Goal: Complete application form: Complete application form

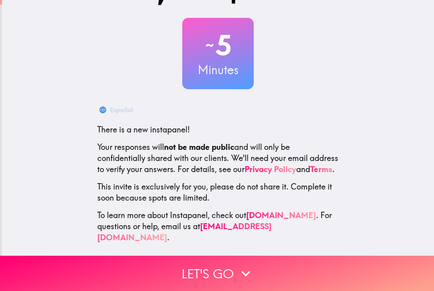
scroll to position [33, 0]
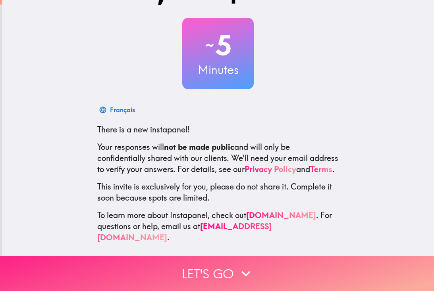
click at [77, 268] on button "Let's go" at bounding box center [217, 273] width 434 height 35
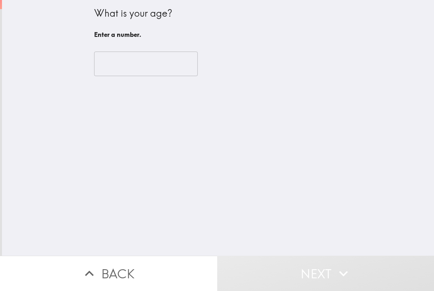
click at [105, 68] on input "number" at bounding box center [146, 64] width 104 height 25
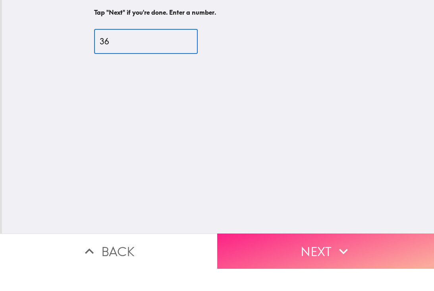
type input "36"
click at [384, 256] on button "Next" at bounding box center [325, 273] width 217 height 35
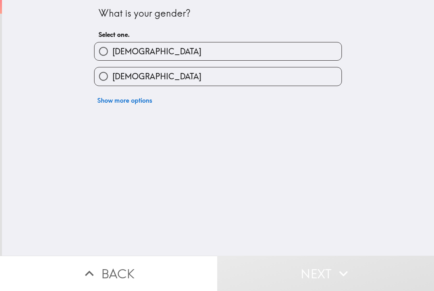
click at [111, 82] on input "[DEMOGRAPHIC_DATA]" at bounding box center [104, 77] width 18 height 18
radio input "true"
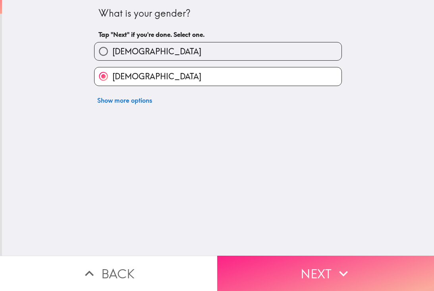
click at [388, 268] on button "Next" at bounding box center [325, 273] width 217 height 35
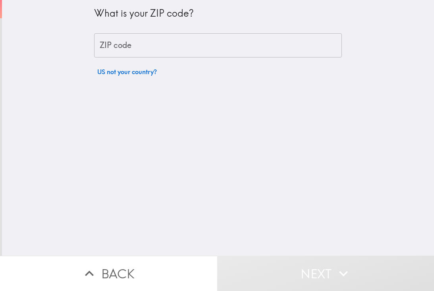
click at [111, 48] on div "ZIP code ZIP code" at bounding box center [218, 45] width 248 height 25
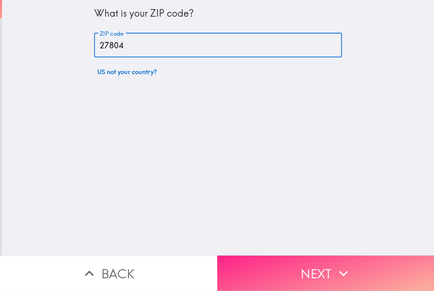
type input "27804"
click at [403, 265] on button "Next" at bounding box center [325, 273] width 217 height 35
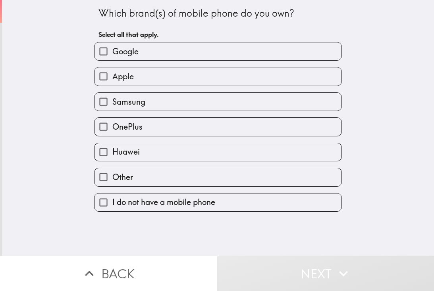
click at [338, 82] on label "Apple" at bounding box center [218, 77] width 247 height 18
click at [112, 82] on input "Apple" at bounding box center [104, 77] width 18 height 18
checkbox input "true"
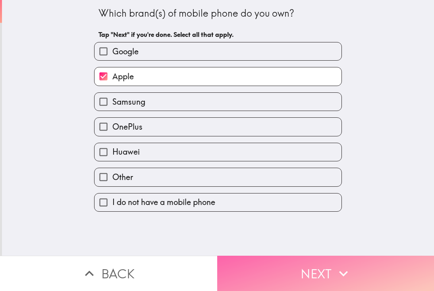
click at [369, 269] on button "Next" at bounding box center [325, 273] width 217 height 35
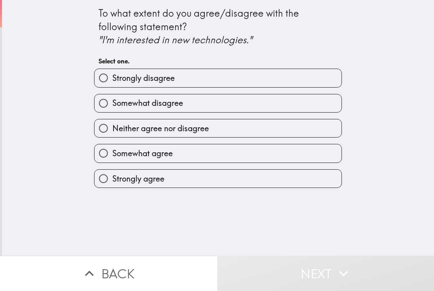
click at [331, 132] on label "Neither agree nor disagree" at bounding box center [218, 129] width 247 height 18
click at [112, 132] on input "Neither agree nor disagree" at bounding box center [104, 129] width 18 height 18
radio input "true"
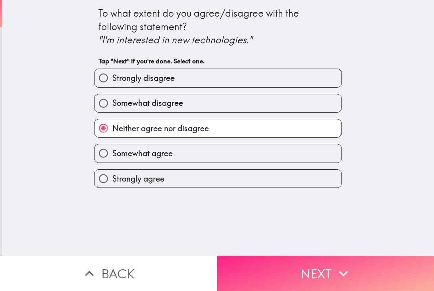
click at [334, 262] on button "Next" at bounding box center [325, 273] width 217 height 35
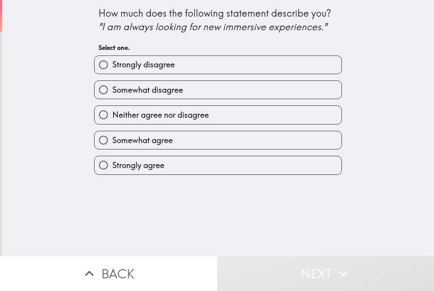
click at [330, 115] on label "Neither agree nor disagree" at bounding box center [218, 115] width 247 height 18
click at [112, 115] on input "Neither agree nor disagree" at bounding box center [104, 115] width 18 height 18
radio input "true"
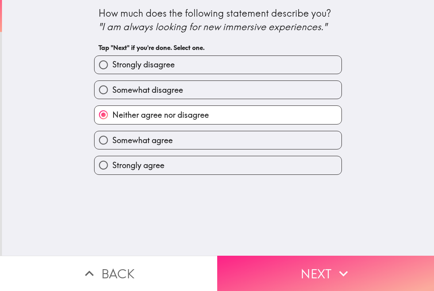
click at [359, 269] on button "Next" at bounding box center [325, 273] width 217 height 35
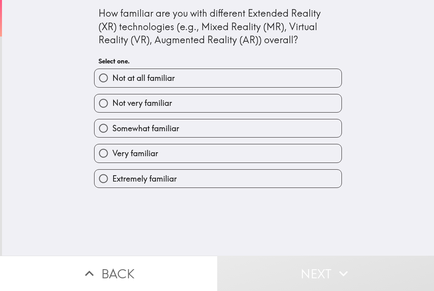
click at [288, 159] on label "Very familiar" at bounding box center [218, 154] width 247 height 18
click at [112, 159] on input "Very familiar" at bounding box center [104, 154] width 18 height 18
radio input "true"
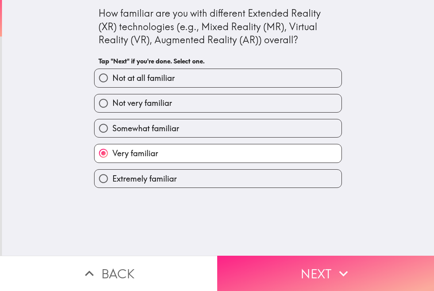
click at [328, 268] on button "Next" at bounding box center [325, 273] width 217 height 35
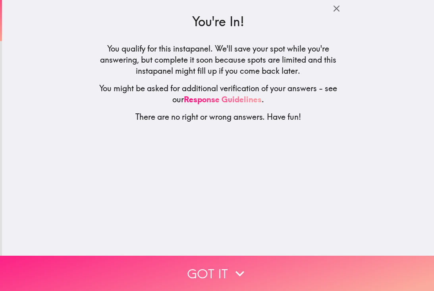
click at [355, 260] on button "Got it" at bounding box center [217, 273] width 434 height 35
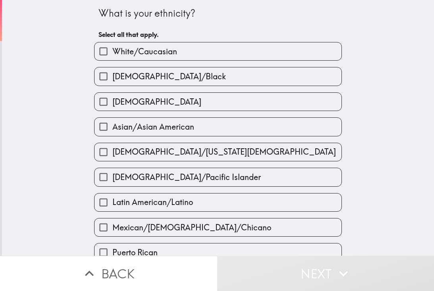
click at [312, 54] on label "White/Caucasian" at bounding box center [218, 51] width 247 height 18
click at [112, 54] on input "White/Caucasian" at bounding box center [104, 51] width 18 height 18
checkbox input "true"
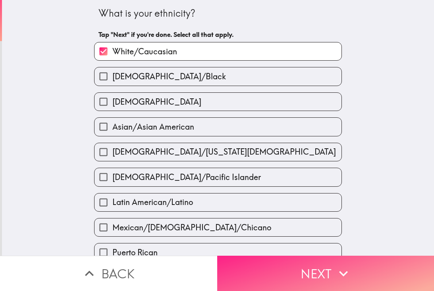
click at [369, 268] on button "Next" at bounding box center [325, 273] width 217 height 35
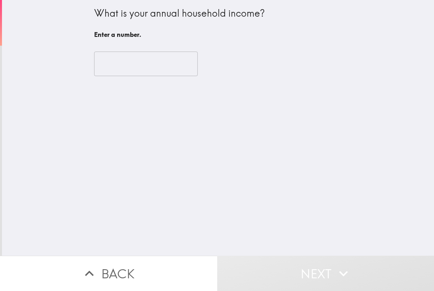
click at [170, 61] on input "number" at bounding box center [146, 64] width 104 height 25
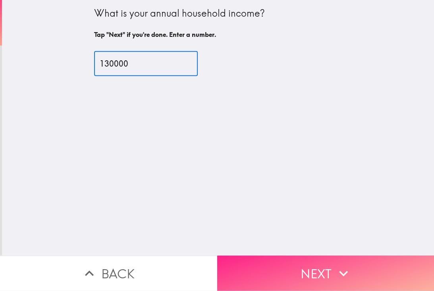
type input "130000"
click at [334, 280] on button "Next" at bounding box center [325, 273] width 217 height 35
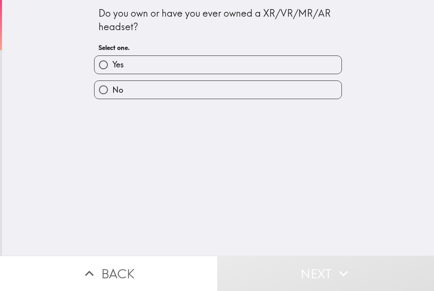
click at [271, 67] on label "Yes" at bounding box center [218, 65] width 247 height 18
click at [112, 67] on input "Yes" at bounding box center [104, 65] width 18 height 18
radio input "true"
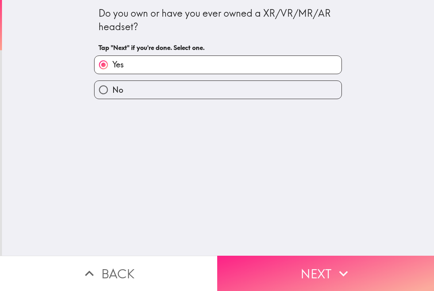
click at [284, 272] on button "Next" at bounding box center [325, 273] width 217 height 35
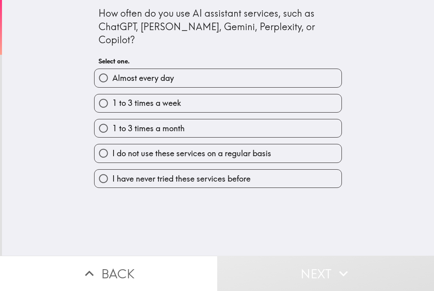
click at [248, 95] on label "1 to 3 times a week" at bounding box center [218, 104] width 247 height 18
click at [112, 95] on input "1 to 3 times a week" at bounding box center [104, 104] width 18 height 18
radio input "true"
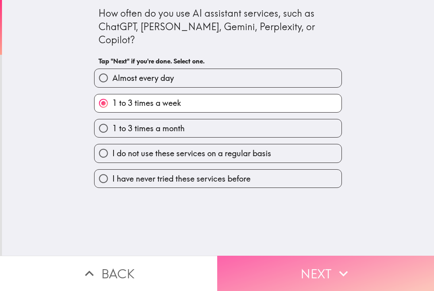
click at [277, 262] on button "Next" at bounding box center [325, 273] width 217 height 35
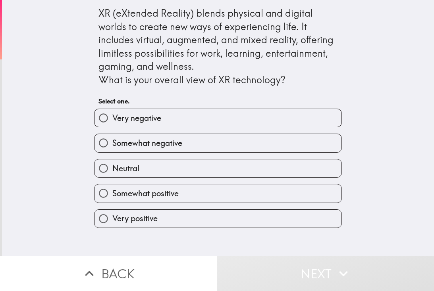
click at [295, 214] on label "Very positive" at bounding box center [218, 219] width 247 height 18
click at [112, 214] on input "Very positive" at bounding box center [104, 219] width 18 height 18
radio input "true"
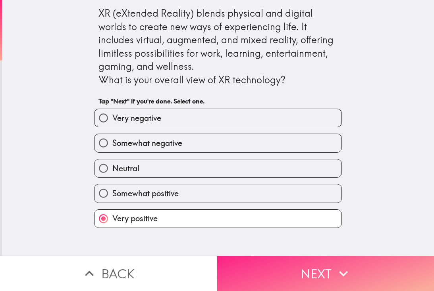
click at [311, 268] on button "Next" at bounding box center [325, 273] width 217 height 35
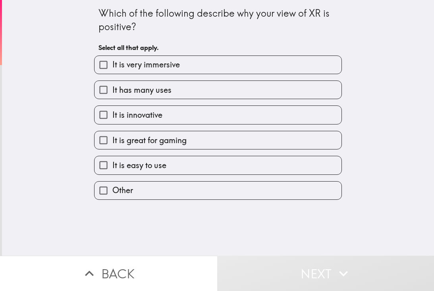
click at [322, 87] on label "It has many uses" at bounding box center [218, 90] width 247 height 18
click at [112, 87] on input "It has many uses" at bounding box center [104, 90] width 18 height 18
checkbox input "true"
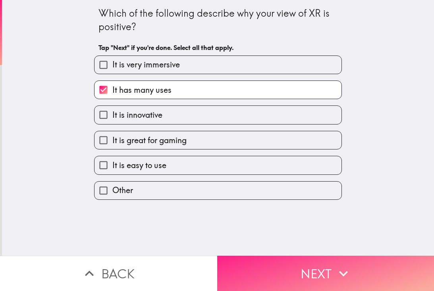
click at [305, 264] on button "Next" at bounding box center [325, 273] width 217 height 35
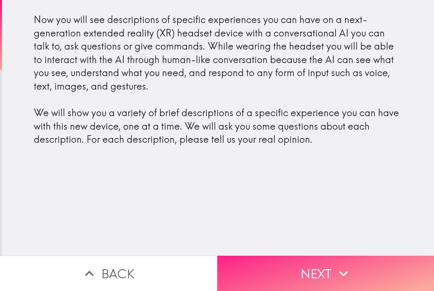
click at [372, 266] on button "Next" at bounding box center [325, 273] width 217 height 35
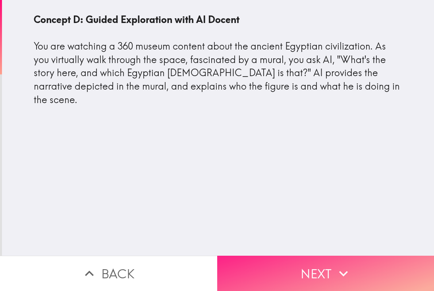
click at [389, 264] on button "Next" at bounding box center [325, 273] width 217 height 35
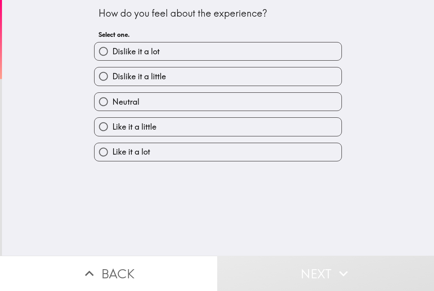
click at [353, 154] on div "How do you feel about the experience? Select one. Dislike it a lot Dislike it a…" at bounding box center [218, 128] width 432 height 256
click at [322, 161] on label "Like it a lot" at bounding box center [218, 152] width 247 height 18
click at [112, 161] on input "Like it a lot" at bounding box center [104, 152] width 18 height 18
radio input "true"
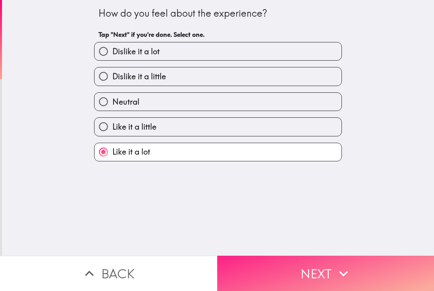
click at [362, 260] on button "Next" at bounding box center [325, 273] width 217 height 35
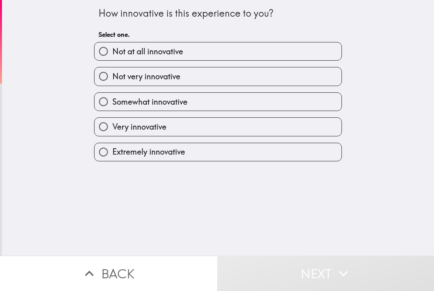
click at [318, 153] on label "Extremely innovative" at bounding box center [218, 152] width 247 height 18
click at [112, 153] on input "Extremely innovative" at bounding box center [104, 152] width 18 height 18
radio input "true"
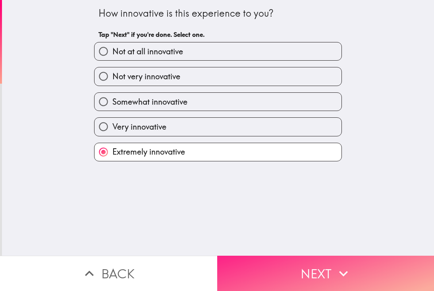
click at [270, 266] on button "Next" at bounding box center [325, 273] width 217 height 35
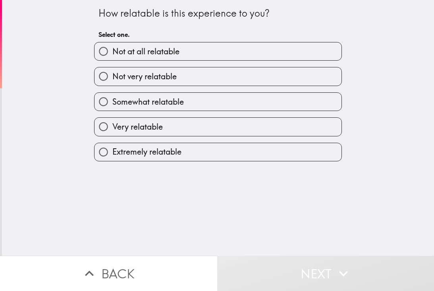
click at [321, 156] on label "Extremely relatable" at bounding box center [218, 152] width 247 height 18
click at [112, 156] on input "Extremely relatable" at bounding box center [104, 152] width 18 height 18
radio input "true"
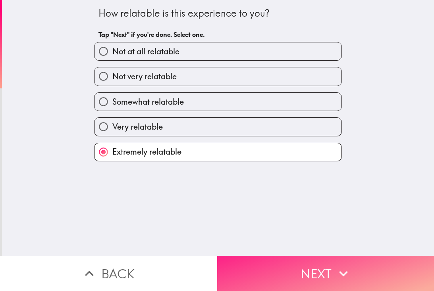
click at [272, 268] on button "Next" at bounding box center [325, 273] width 217 height 35
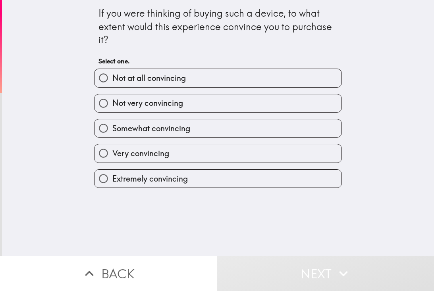
click at [308, 181] on label "Extremely convincing" at bounding box center [218, 179] width 247 height 18
click at [112, 181] on input "Extremely convincing" at bounding box center [104, 179] width 18 height 18
radio input "true"
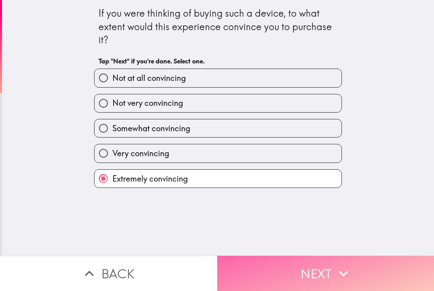
click at [277, 265] on button "Next" at bounding box center [325, 273] width 217 height 35
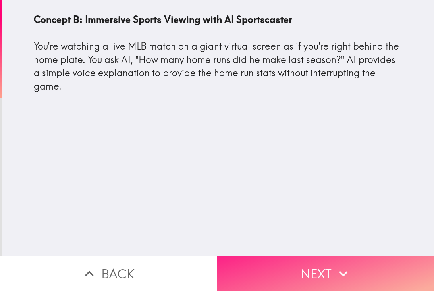
click at [365, 273] on button "Next" at bounding box center [325, 273] width 217 height 35
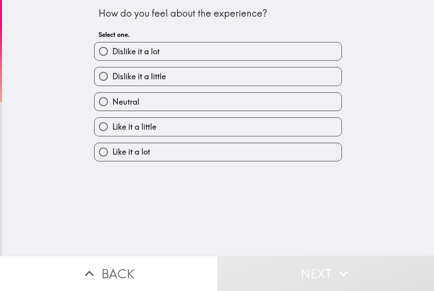
click at [285, 161] on label "Like it a lot" at bounding box center [218, 152] width 247 height 18
click at [112, 161] on input "Like it a lot" at bounding box center [104, 152] width 18 height 18
radio input "true"
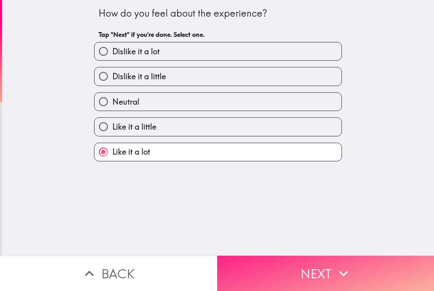
click at [287, 259] on button "Next" at bounding box center [325, 273] width 217 height 35
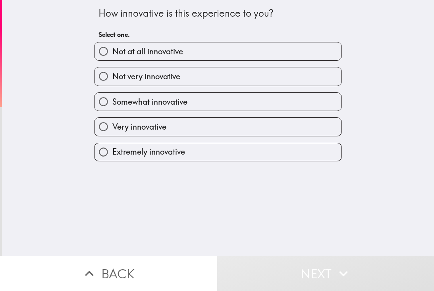
click at [321, 159] on label "Extremely innovative" at bounding box center [218, 152] width 247 height 18
click at [112, 159] on input "Extremely innovative" at bounding box center [104, 152] width 18 height 18
radio input "true"
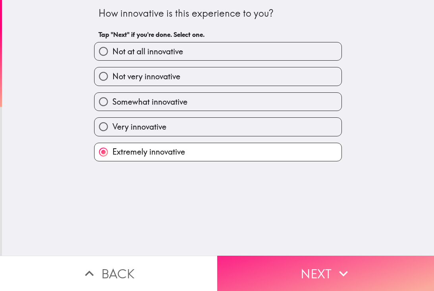
click at [288, 263] on button "Next" at bounding box center [325, 273] width 217 height 35
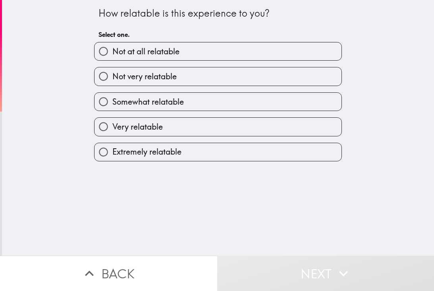
click at [316, 160] on label "Extremely relatable" at bounding box center [218, 152] width 247 height 18
click at [112, 160] on input "Extremely relatable" at bounding box center [104, 152] width 18 height 18
radio input "true"
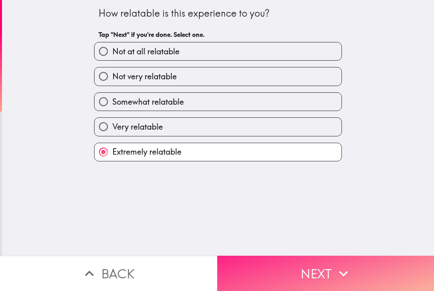
click at [286, 262] on button "Next" at bounding box center [325, 273] width 217 height 35
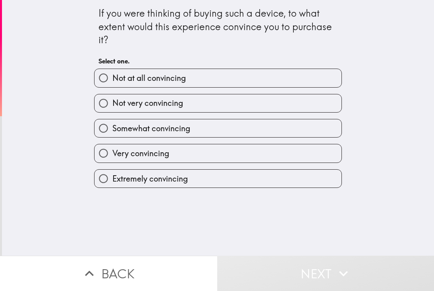
click at [312, 186] on label "Extremely convincing" at bounding box center [218, 179] width 247 height 18
click at [112, 186] on input "Extremely convincing" at bounding box center [104, 179] width 18 height 18
radio input "true"
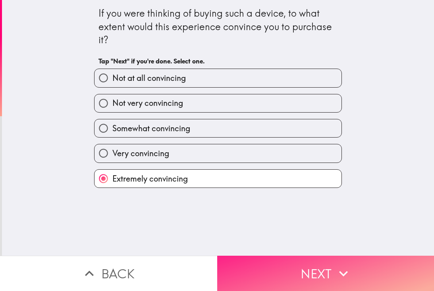
click at [279, 261] on button "Next" at bounding box center [325, 273] width 217 height 35
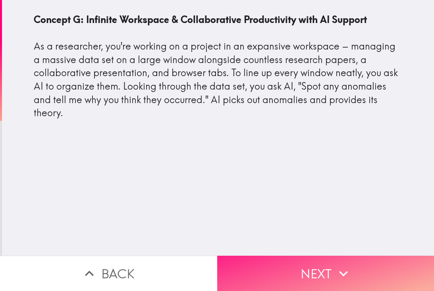
click at [332, 273] on button "Next" at bounding box center [325, 273] width 217 height 35
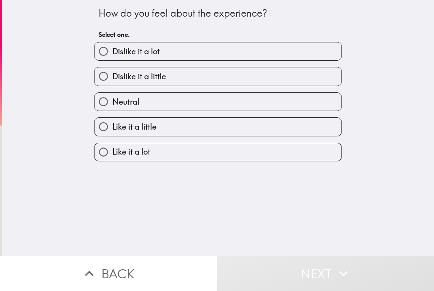
click at [330, 123] on label "Like it a little" at bounding box center [218, 127] width 247 height 18
click at [112, 123] on input "Like it a little" at bounding box center [104, 127] width 18 height 18
radio input "true"
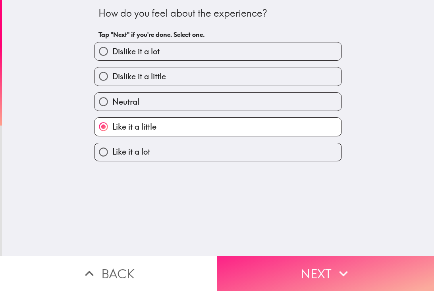
click at [258, 269] on button "Next" at bounding box center [325, 273] width 217 height 35
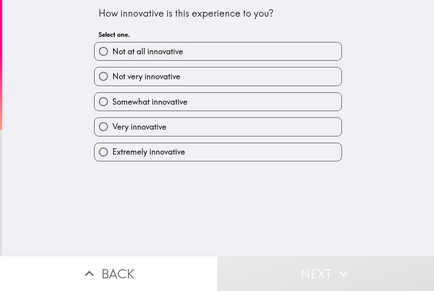
click at [294, 159] on label "Extremely innovative" at bounding box center [218, 152] width 247 height 18
click at [112, 159] on input "Extremely innovative" at bounding box center [104, 152] width 18 height 18
radio input "true"
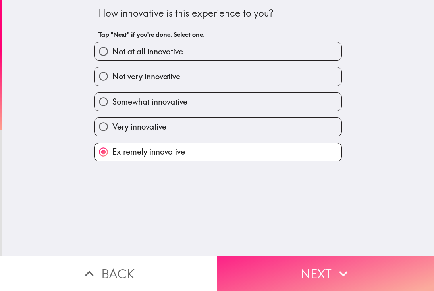
click at [275, 258] on button "Next" at bounding box center [325, 273] width 217 height 35
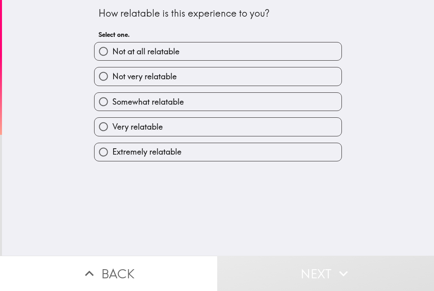
click at [307, 155] on label "Extremely relatable" at bounding box center [218, 152] width 247 height 18
click at [112, 155] on input "Extremely relatable" at bounding box center [104, 152] width 18 height 18
radio input "true"
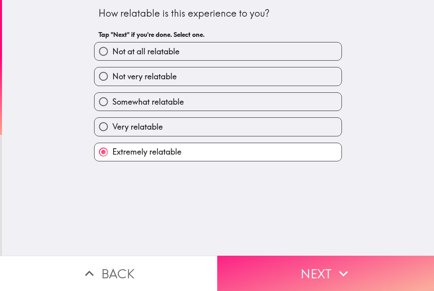
click at [267, 270] on button "Next" at bounding box center [325, 273] width 217 height 35
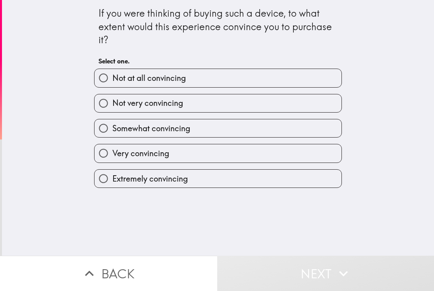
click at [314, 156] on label "Very convincing" at bounding box center [218, 154] width 247 height 18
click at [112, 156] on input "Very convincing" at bounding box center [104, 154] width 18 height 18
radio input "true"
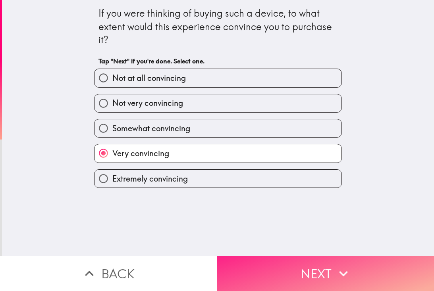
click at [266, 272] on button "Next" at bounding box center [325, 273] width 217 height 35
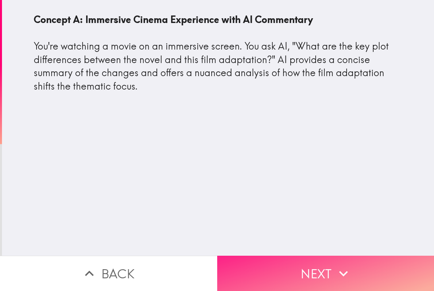
click at [385, 270] on button "Next" at bounding box center [325, 273] width 217 height 35
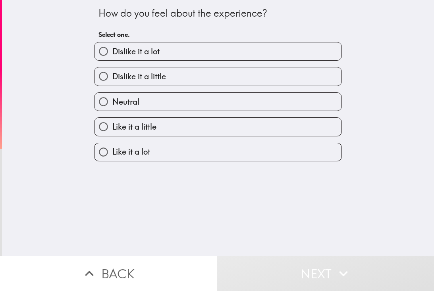
click at [314, 155] on label "Like it a lot" at bounding box center [218, 152] width 247 height 18
click at [112, 155] on input "Like it a lot" at bounding box center [104, 152] width 18 height 18
radio input "true"
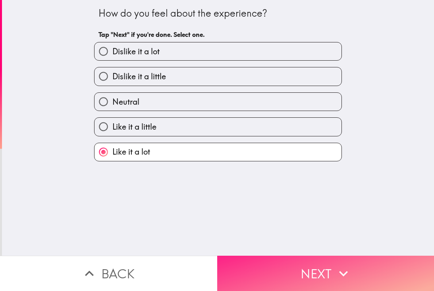
click at [343, 258] on button "Next" at bounding box center [325, 273] width 217 height 35
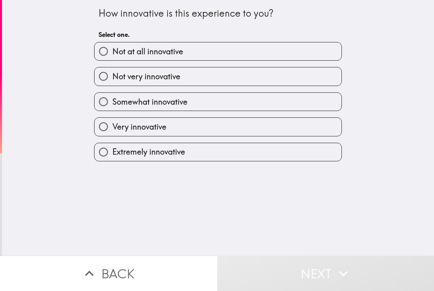
click at [297, 156] on label "Extremely innovative" at bounding box center [218, 152] width 247 height 18
click at [112, 156] on input "Extremely innovative" at bounding box center [104, 152] width 18 height 18
radio input "true"
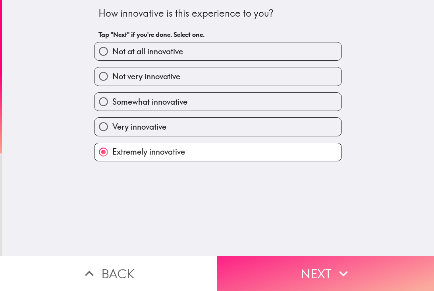
click at [333, 270] on button "Next" at bounding box center [325, 273] width 217 height 35
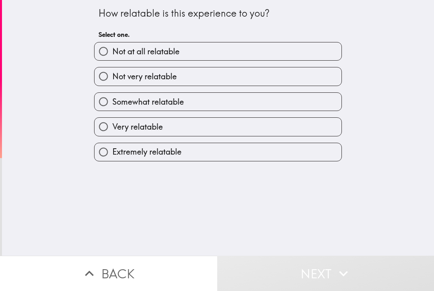
click at [322, 154] on label "Extremely relatable" at bounding box center [218, 152] width 247 height 18
click at [112, 154] on input "Extremely relatable" at bounding box center [104, 152] width 18 height 18
radio input "true"
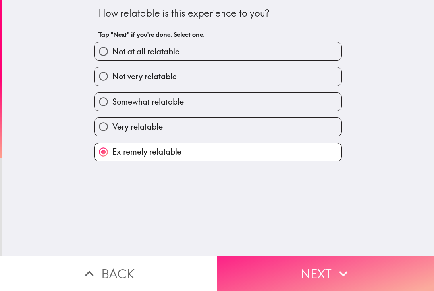
click at [328, 272] on button "Next" at bounding box center [325, 273] width 217 height 35
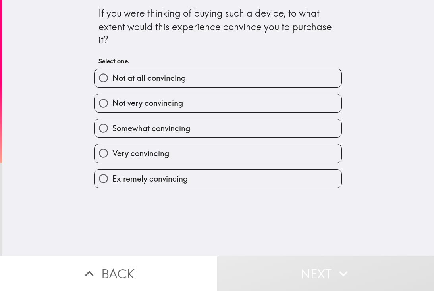
click at [272, 176] on label "Extremely convincing" at bounding box center [218, 179] width 247 height 18
click at [112, 176] on input "Extremely convincing" at bounding box center [104, 179] width 18 height 18
radio input "true"
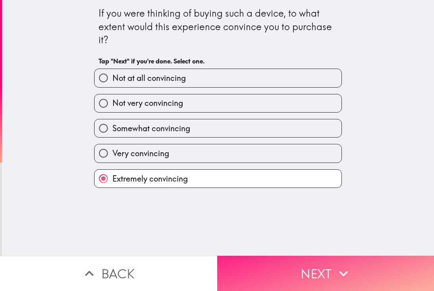
click at [315, 271] on button "Next" at bounding box center [325, 273] width 217 height 35
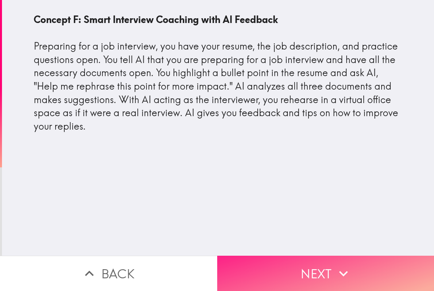
click at [376, 269] on button "Next" at bounding box center [325, 273] width 217 height 35
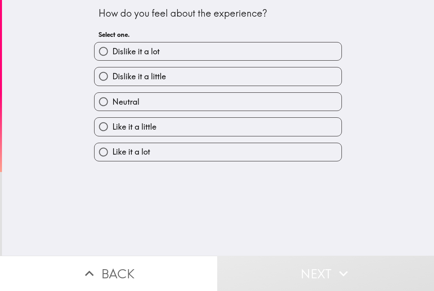
click at [312, 152] on label "Like it a lot" at bounding box center [218, 152] width 247 height 18
click at [112, 152] on input "Like it a lot" at bounding box center [104, 152] width 18 height 18
radio input "true"
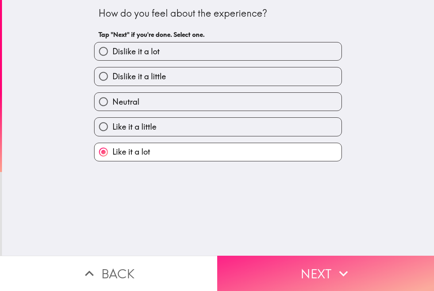
click at [367, 267] on button "Next" at bounding box center [325, 273] width 217 height 35
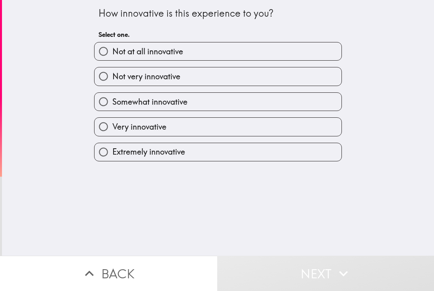
click at [328, 151] on label "Extremely innovative" at bounding box center [218, 152] width 247 height 18
click at [112, 151] on input "Extremely innovative" at bounding box center [104, 152] width 18 height 18
radio input "true"
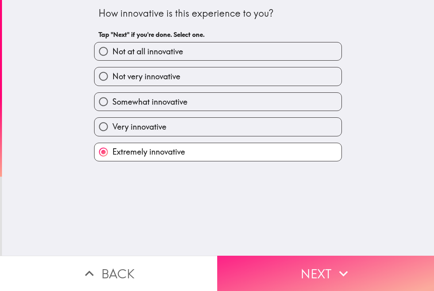
click at [371, 270] on button "Next" at bounding box center [325, 273] width 217 height 35
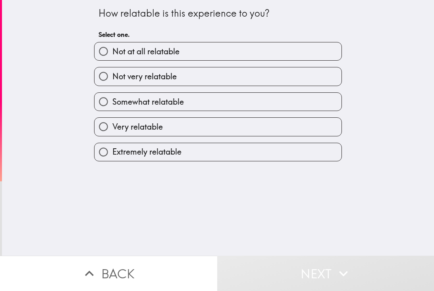
click at [330, 156] on label "Extremely relatable" at bounding box center [218, 152] width 247 height 18
click at [112, 156] on input "Extremely relatable" at bounding box center [104, 152] width 18 height 18
radio input "true"
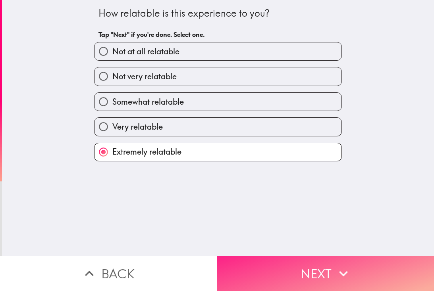
click at [335, 264] on button "Next" at bounding box center [325, 273] width 217 height 35
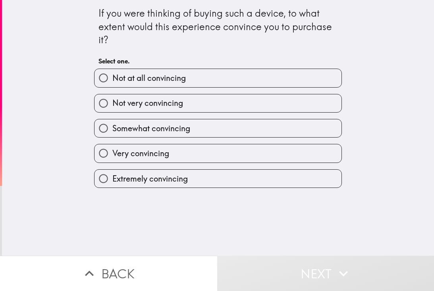
click at [341, 176] on label "Extremely convincing" at bounding box center [218, 179] width 247 height 18
click at [112, 176] on input "Extremely convincing" at bounding box center [104, 179] width 18 height 18
radio input "true"
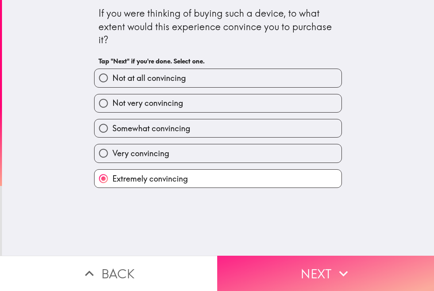
click at [311, 264] on button "Next" at bounding box center [325, 273] width 217 height 35
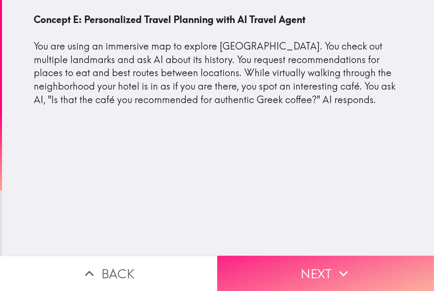
click at [403, 266] on button "Next" at bounding box center [325, 273] width 217 height 35
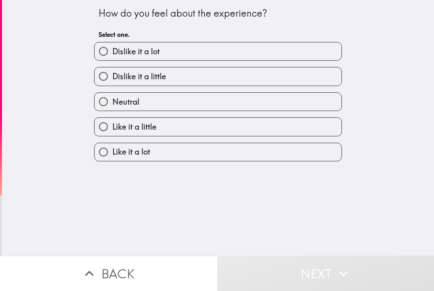
click at [102, 157] on input "Like it a lot" at bounding box center [104, 152] width 18 height 18
radio input "true"
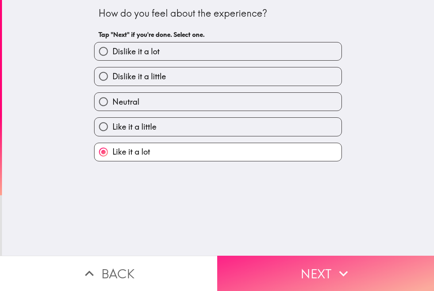
click at [381, 270] on button "Next" at bounding box center [325, 273] width 217 height 35
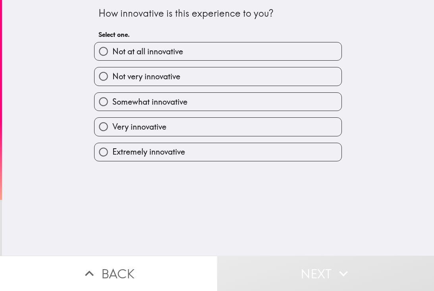
click at [99, 158] on input "Extremely innovative" at bounding box center [104, 152] width 18 height 18
radio input "true"
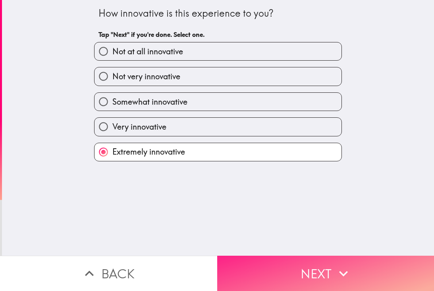
click at [390, 265] on button "Next" at bounding box center [325, 273] width 217 height 35
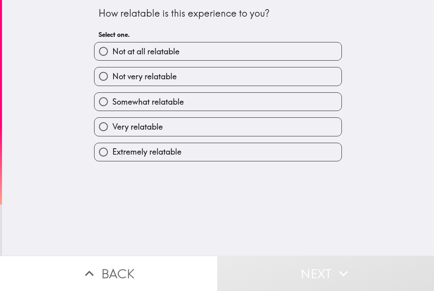
click at [112, 154] on input "Extremely relatable" at bounding box center [104, 152] width 18 height 18
radio input "true"
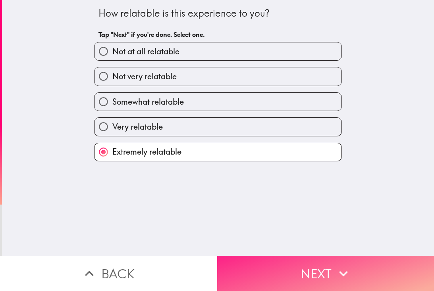
click at [383, 264] on button "Next" at bounding box center [325, 273] width 217 height 35
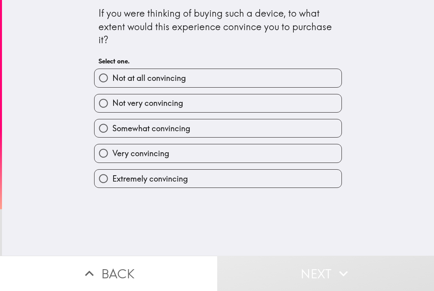
click at [102, 177] on input "Extremely convincing" at bounding box center [104, 179] width 18 height 18
radio input "true"
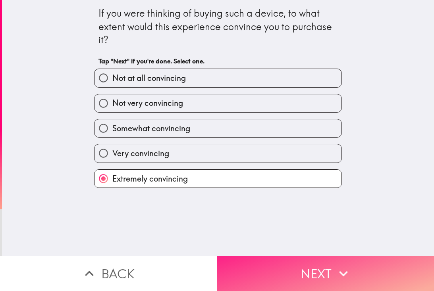
click at [376, 262] on button "Next" at bounding box center [325, 273] width 217 height 35
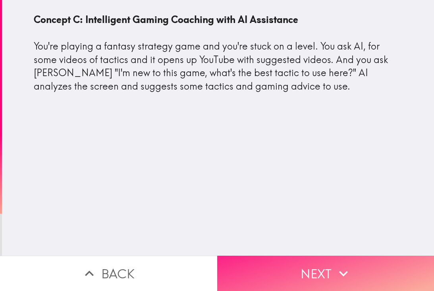
click at [389, 276] on button "Next" at bounding box center [325, 273] width 217 height 35
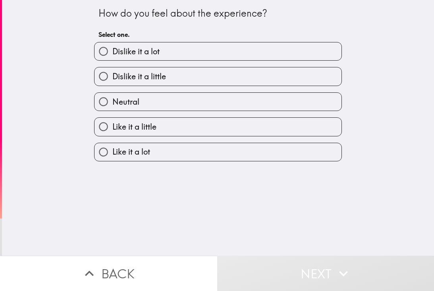
click at [330, 153] on label "Like it a lot" at bounding box center [218, 152] width 247 height 18
click at [112, 153] on input "Like it a lot" at bounding box center [104, 152] width 18 height 18
radio input "true"
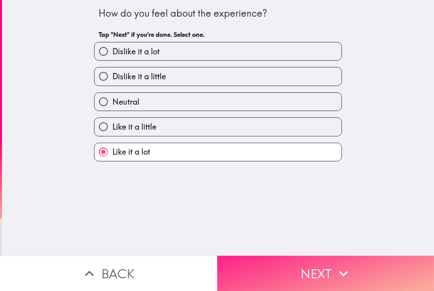
click at [358, 269] on button "Next" at bounding box center [325, 273] width 217 height 35
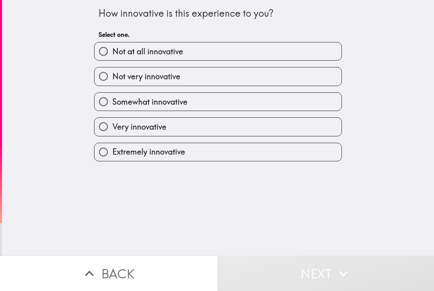
click at [324, 160] on label "Extremely innovative" at bounding box center [218, 152] width 247 height 18
click at [112, 160] on input "Extremely innovative" at bounding box center [104, 152] width 18 height 18
radio input "true"
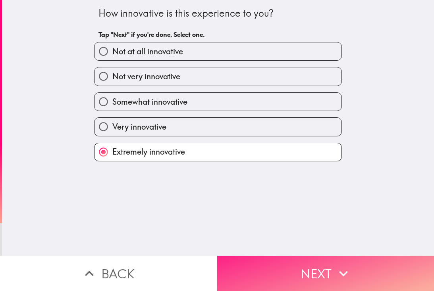
click at [359, 265] on button "Next" at bounding box center [325, 273] width 217 height 35
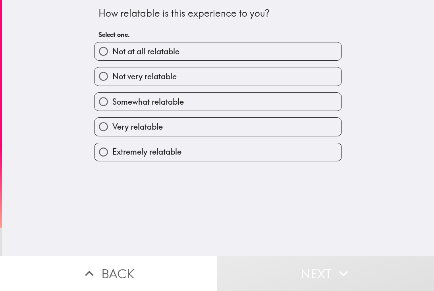
click at [327, 152] on label "Extremely relatable" at bounding box center [218, 152] width 247 height 18
click at [112, 152] on input "Extremely relatable" at bounding box center [104, 152] width 18 height 18
radio input "true"
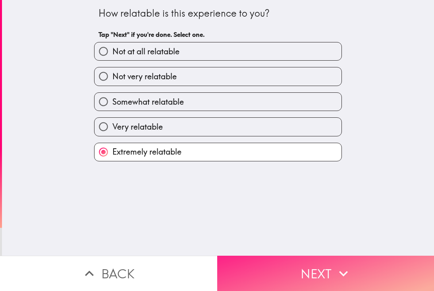
click at [343, 258] on button "Next" at bounding box center [325, 273] width 217 height 35
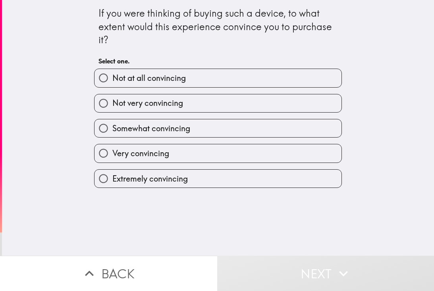
click at [326, 153] on label "Very convincing" at bounding box center [218, 154] width 247 height 18
click at [112, 153] on input "Very convincing" at bounding box center [104, 154] width 18 height 18
radio input "true"
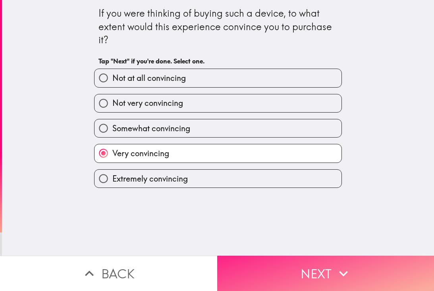
click at [344, 272] on icon "button" at bounding box center [343, 273] width 17 height 17
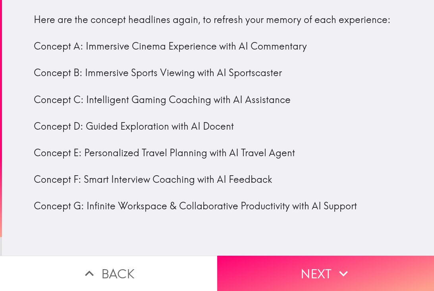
click at [30, 118] on div "Here are the concept headlines again, to refresh your memory of each experience…" at bounding box center [217, 116] width 381 height 220
click at [37, 128] on div "Here are the concept headlines again, to refresh your memory of each experience…" at bounding box center [218, 113] width 368 height 200
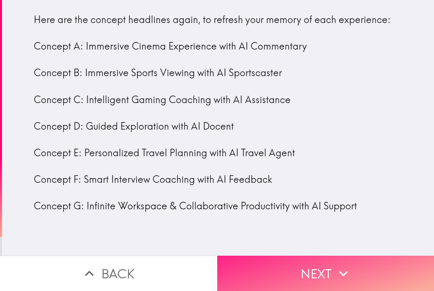
click at [380, 274] on button "Next" at bounding box center [325, 273] width 217 height 35
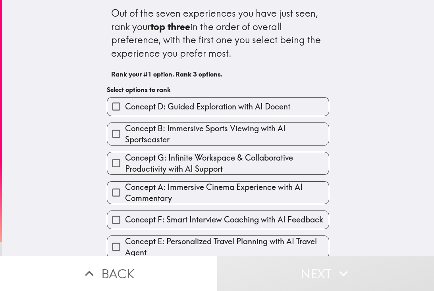
click at [117, 111] on input "Concept D: Guided Exploration with AI Docent" at bounding box center [116, 107] width 18 height 18
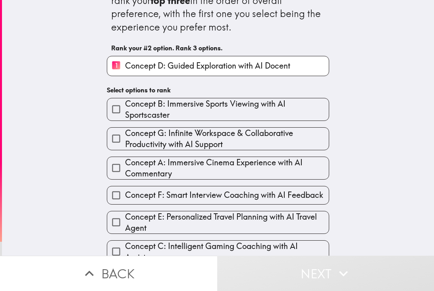
scroll to position [27, 0]
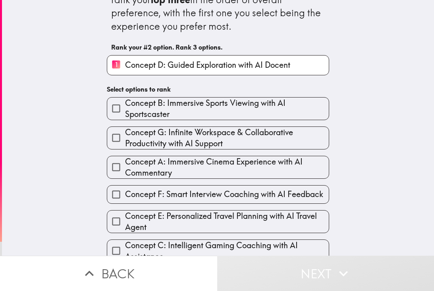
click at [120, 171] on input "Concept A: Immersive Cinema Experience with AI Commentary" at bounding box center [116, 167] width 18 height 18
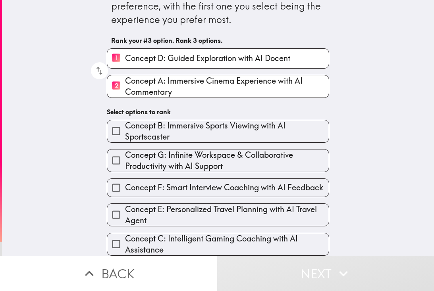
scroll to position [35, 0]
click at [118, 214] on input "Concept E: Personalized Travel Planning with AI Travel Agent" at bounding box center [116, 215] width 18 height 18
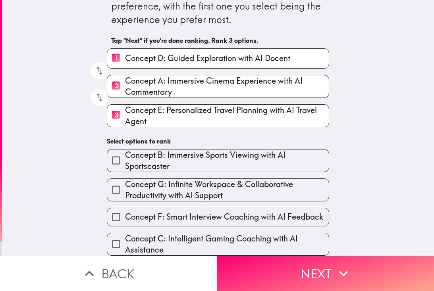
click at [120, 241] on input "Concept C: Intelligent Gaming Coaching with AI Assistance" at bounding box center [116, 244] width 18 height 18
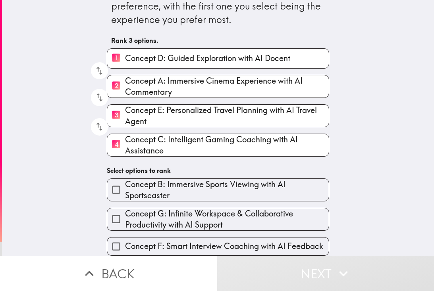
click at [116, 194] on input "Concept B: Immersive Sports Viewing with AI Sportscaster" at bounding box center [116, 190] width 18 height 18
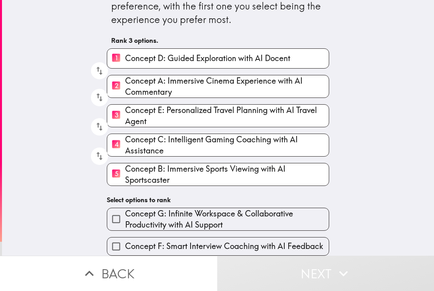
click at [131, 247] on span "Concept F: Smart Interview Coaching with AI Feedback" at bounding box center [224, 246] width 198 height 11
click at [125, 247] on input "Concept F: Smart Interview Coaching with AI Feedback" at bounding box center [116, 247] width 18 height 18
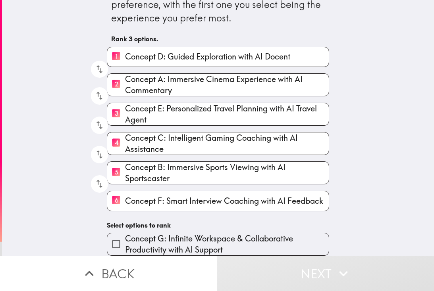
click at [132, 245] on span "Concept G: Infinite Workspace & Collaborative Productivity with AI Support" at bounding box center [227, 244] width 204 height 22
click at [125, 245] on input "Concept G: Infinite Workspace & Collaborative Productivity with AI Support" at bounding box center [116, 244] width 18 height 18
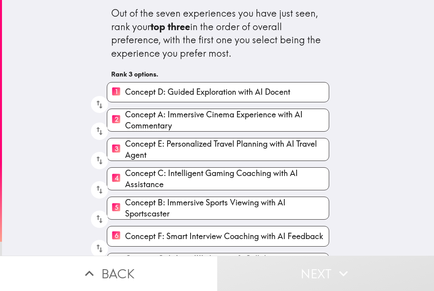
scroll to position [0, 0]
click at [119, 96] on input "1 Concept D: Guided Exploration with AI Docent" at bounding box center [116, 92] width 18 height 19
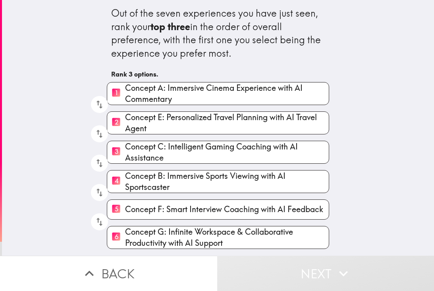
click at [118, 125] on input "2 Concept E: Personalized Travel Planning with AI Travel Agent" at bounding box center [116, 122] width 18 height 19
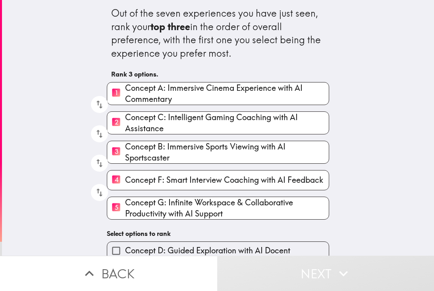
click at [119, 155] on input "3 Concept B: Immersive Sports Viewing with AI Sportscaster" at bounding box center [116, 152] width 18 height 19
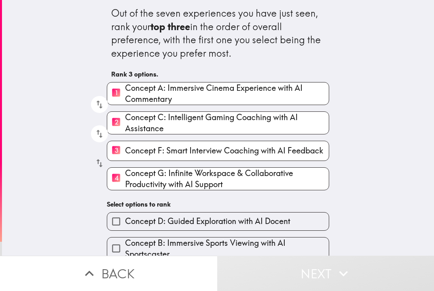
click at [98, 168] on icon "button" at bounding box center [99, 163] width 11 height 11
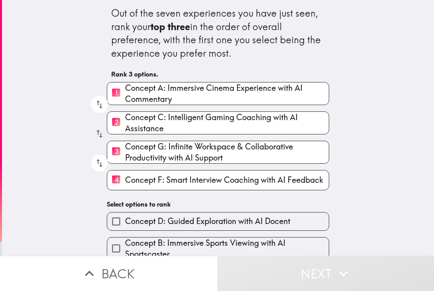
click at [100, 133] on icon "button" at bounding box center [99, 134] width 11 height 11
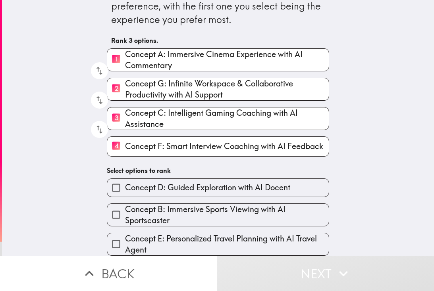
scroll to position [35, 0]
click at [401, 262] on button "Next" at bounding box center [325, 273] width 217 height 35
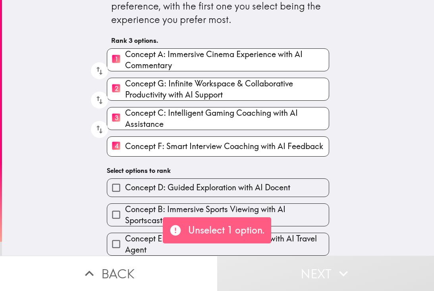
click at [401, 216] on div "Out of the seven experiences you have just seen, rank your top three in the ord…" at bounding box center [218, 94] width 432 height 256
click at [404, 198] on div "Out of the seven experiences you have just seen, rank your top three in the ord…" at bounding box center [218, 94] width 432 height 256
click at [407, 196] on div "Out of the seven experiences you have just seen, rank your top three in the ord…" at bounding box center [218, 94] width 432 height 256
click at [408, 185] on div "Out of the seven experiences you have just seen, rank your top three in the ord…" at bounding box center [218, 94] width 432 height 256
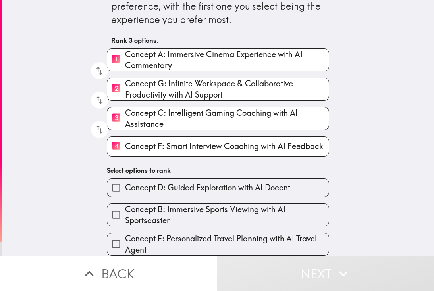
click at [48, 125] on div "Out of the seven experiences you have just seen, rank your top three in the ord…" at bounding box center [218, 94] width 432 height 256
click at [113, 189] on input "Concept D: Guided Exploration with AI Docent" at bounding box center [116, 188] width 18 height 18
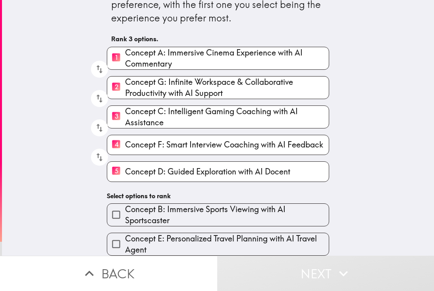
click at [118, 240] on input "Concept E: Personalized Travel Planning with AI Travel Agent" at bounding box center [116, 244] width 18 height 18
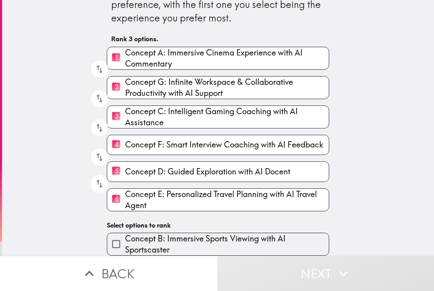
click at [114, 239] on input "Concept B: Immersive Sports Viewing with AI Sportscaster" at bounding box center [116, 244] width 18 height 18
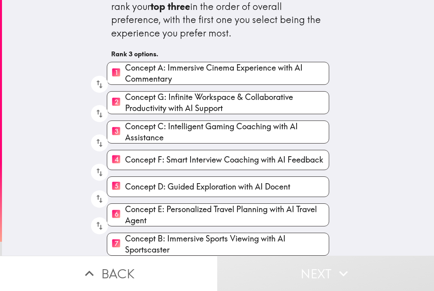
scroll to position [22, 0]
click at [114, 187] on input "5 Concept D: Guided Exploration with AI Docent" at bounding box center [116, 186] width 18 height 19
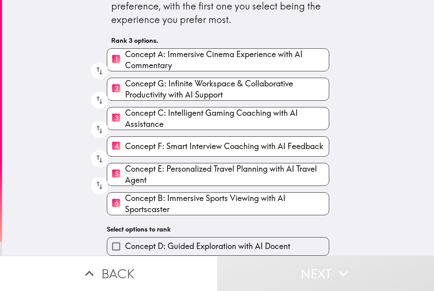
scroll to position [35, 0]
click at [122, 178] on input "5 Concept E: Personalized Travel Planning with AI Travel Agent" at bounding box center [116, 174] width 18 height 19
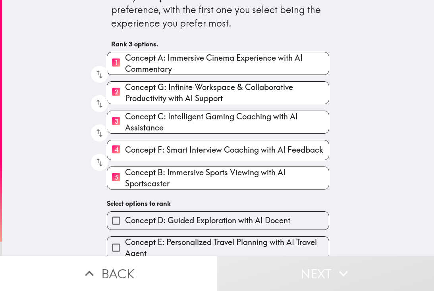
scroll to position [30, 0]
click at [120, 181] on input "5 Concept B: Immersive Sports Viewing with AI Sportscaster" at bounding box center [116, 177] width 18 height 19
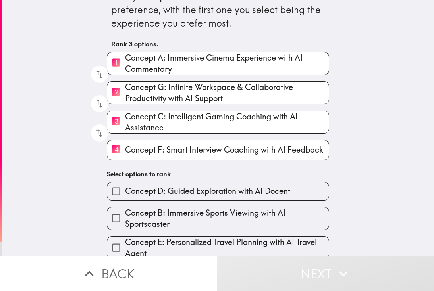
click at [118, 195] on input "Concept D: Guided Exploration with AI Docent" at bounding box center [116, 192] width 18 height 18
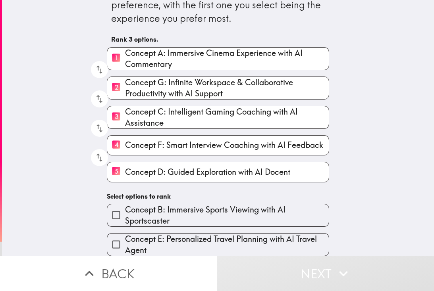
scroll to position [34, 0]
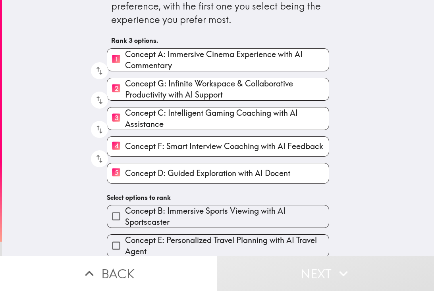
click at [110, 64] on input "1 Concept A: Immersive Cinema Experience with AI Commentary" at bounding box center [116, 59] width 18 height 19
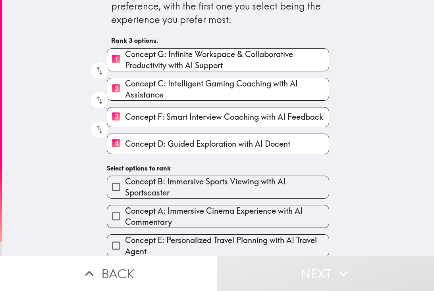
click at [115, 91] on input "2 Concept C: Intelligent Gaming Coaching with AI Assistance" at bounding box center [116, 88] width 18 height 19
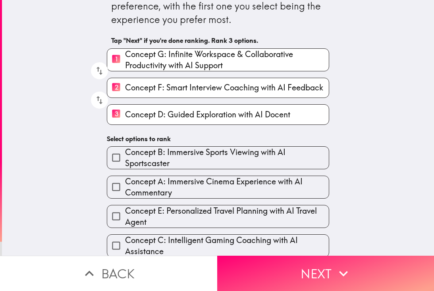
click at [120, 114] on input "3 Concept D: Guided Exploration with AI Docent" at bounding box center [116, 114] width 18 height 19
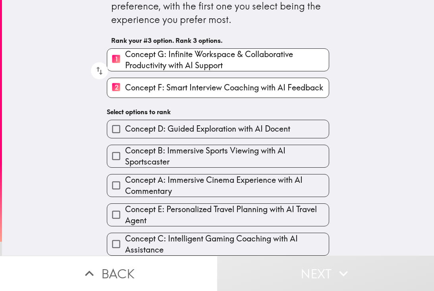
click at [116, 84] on input "2 Concept F: Smart Interview Coaching with AI Feedback" at bounding box center [116, 87] width 18 height 19
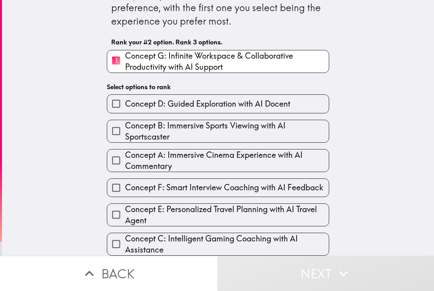
click at [116, 62] on input "1 Concept G: Infinite Workspace & Collaborative Productivity with AI Support" at bounding box center [116, 61] width 18 height 19
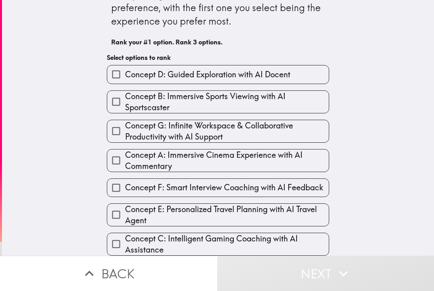
click at [116, 75] on input "Concept D: Guided Exploration with AI Docent" at bounding box center [116, 75] width 18 height 18
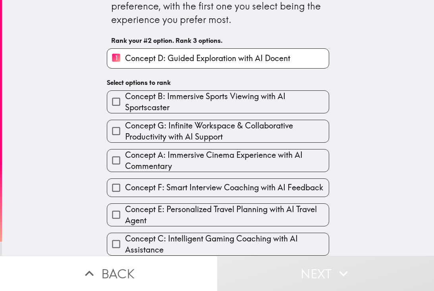
click at [114, 162] on input "Concept A: Immersive Cinema Experience with AI Commentary" at bounding box center [116, 161] width 18 height 18
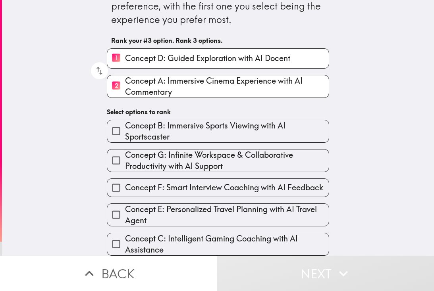
click at [112, 134] on input "Concept B: Immersive Sports Viewing with AI Sportscaster" at bounding box center [116, 131] width 18 height 18
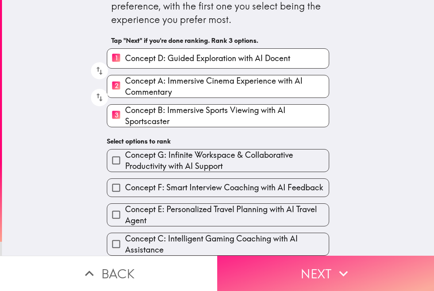
click at [383, 269] on button "Next" at bounding box center [325, 273] width 217 height 35
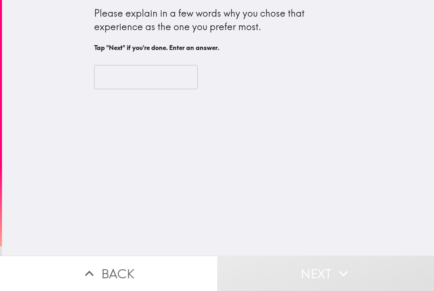
click at [107, 80] on input "text" at bounding box center [146, 77] width 104 height 25
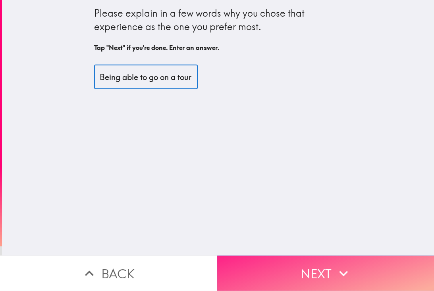
type input "Being able to go on a tour and choose what I want to be informed about."
click at [408, 268] on button "Next" at bounding box center [325, 273] width 217 height 35
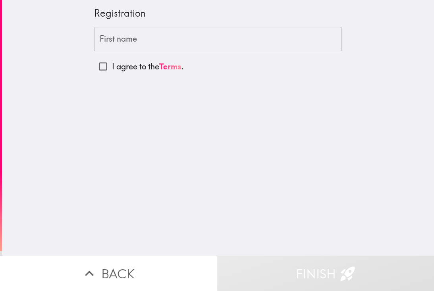
click at [112, 44] on div "First name First name" at bounding box center [218, 39] width 248 height 25
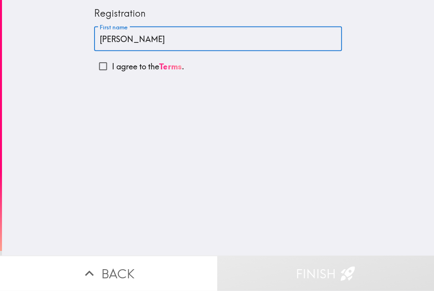
type input "[PERSON_NAME]"
click at [106, 69] on input "I agree to the Terms ." at bounding box center [103, 67] width 18 height 18
checkbox input "true"
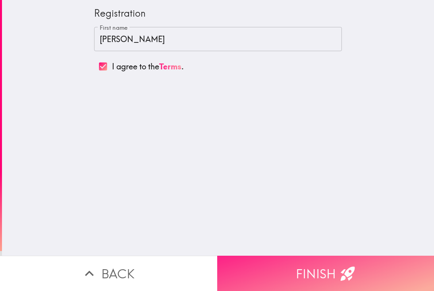
click at [377, 270] on button "Finish" at bounding box center [325, 273] width 217 height 35
